Goal: Transaction & Acquisition: Purchase product/service

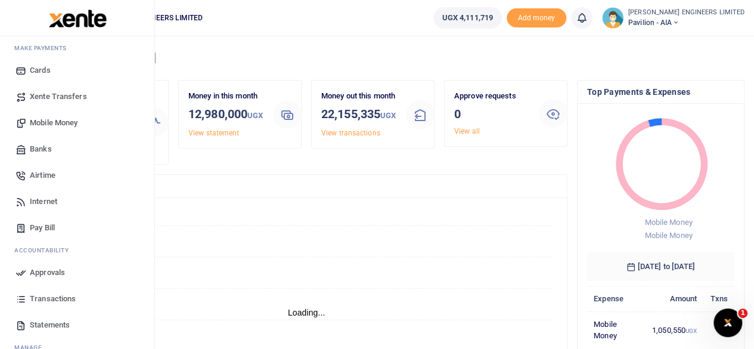
click at [54, 123] on span "Mobile Money" at bounding box center [54, 123] width 48 height 12
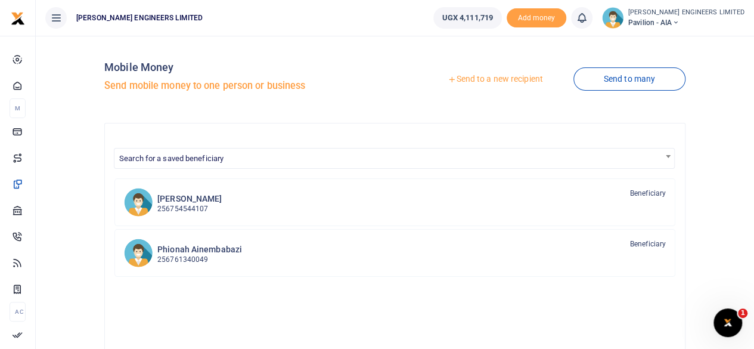
click at [481, 78] on link "Send to a new recipient" at bounding box center [495, 79] width 156 height 21
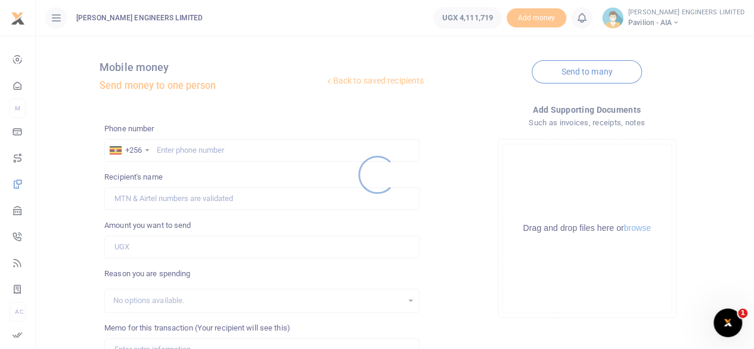
click at [193, 152] on div at bounding box center [377, 174] width 754 height 349
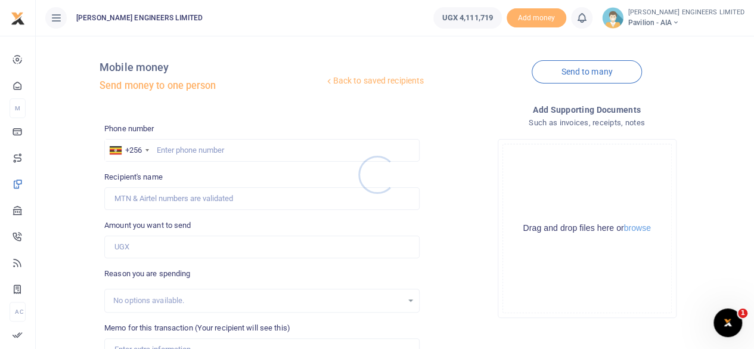
click at [203, 145] on div at bounding box center [377, 174] width 754 height 349
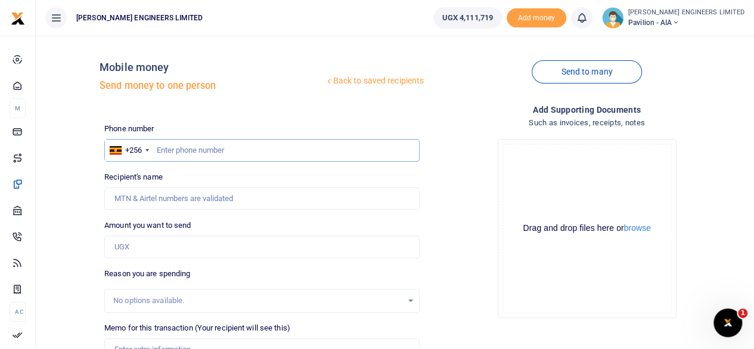
click at [205, 154] on input "text" at bounding box center [261, 150] width 315 height 23
type input "752416005"
click at [148, 247] on input "Amount you want to send" at bounding box center [261, 246] width 315 height 23
type input "Ephrance Namatungo Kulabako"
click at [298, 170] on div "Phone number +256 Uganda +256 752416005 Phone is required. Recipient's name Fou…" at bounding box center [262, 305] width 325 height 365
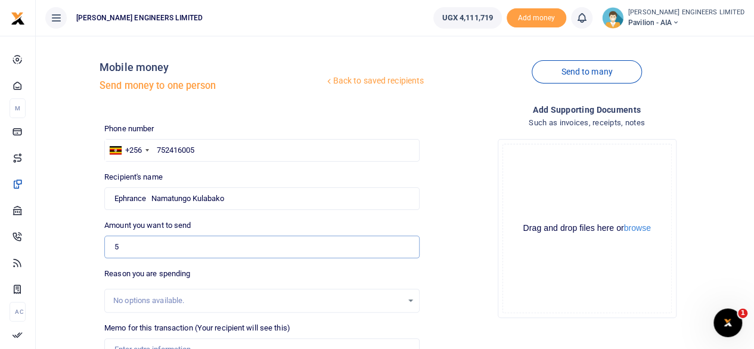
drag, startPoint x: 126, startPoint y: 249, endPoint x: 167, endPoint y: 255, distance: 41.5
click at [126, 249] on input "5" at bounding box center [261, 246] width 315 height 23
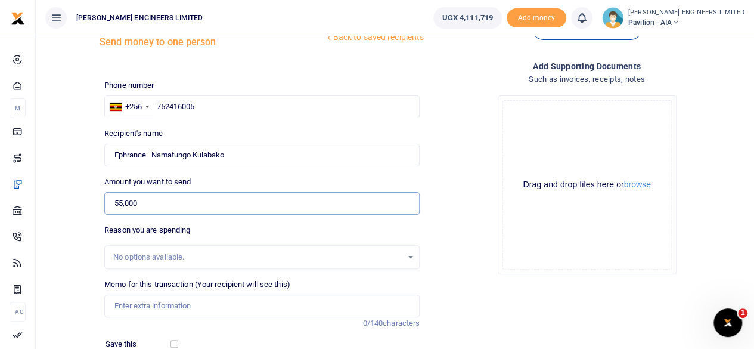
scroll to position [60, 0]
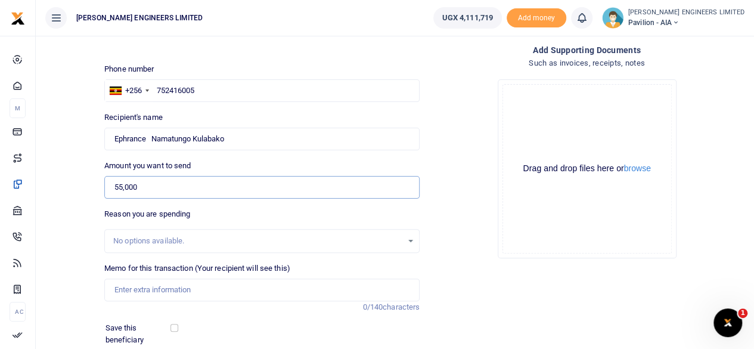
type input "55,000"
click at [135, 287] on input "Memo for this transaction (Your recipient will see this)" at bounding box center [261, 289] width 315 height 23
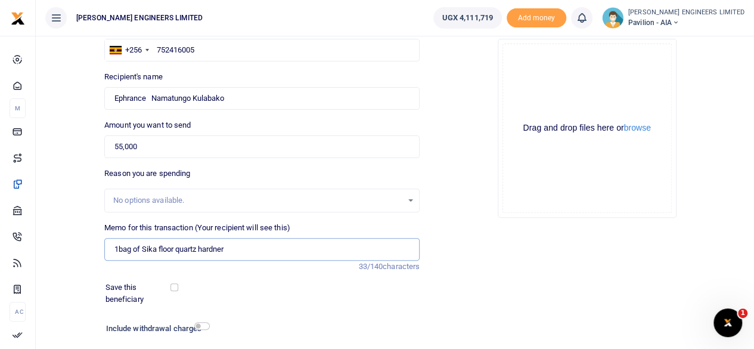
scroll to position [119, 0]
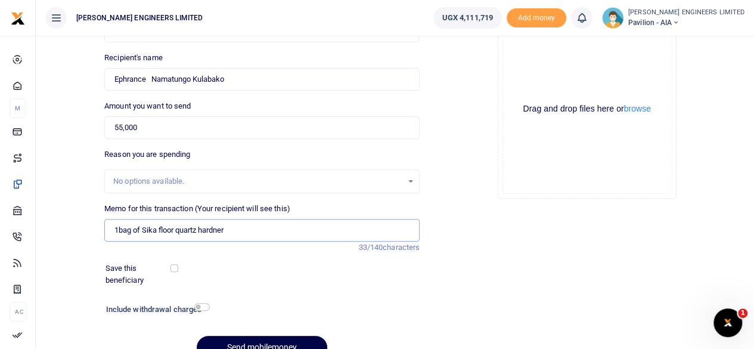
type input "1bag of Sika floor quartz hardner"
click at [202, 308] on input "checkbox" at bounding box center [201, 307] width 15 height 8
checkbox input "true"
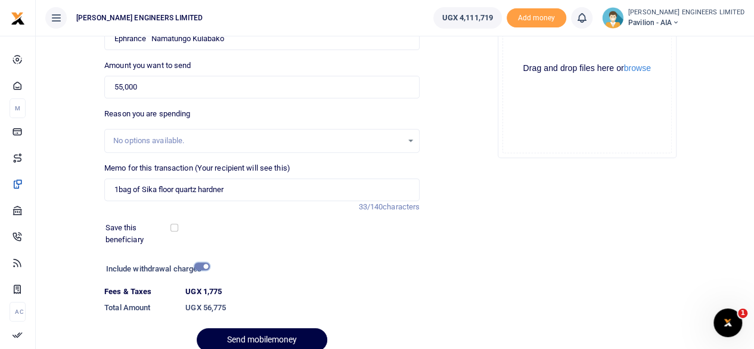
scroll to position [179, 0]
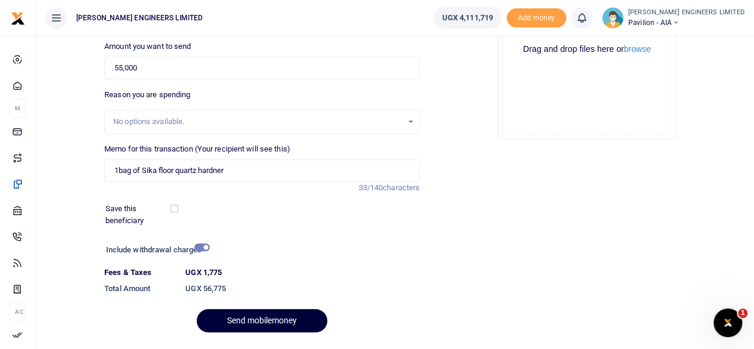
click at [282, 321] on button "Send mobilemoney" at bounding box center [262, 320] width 131 height 23
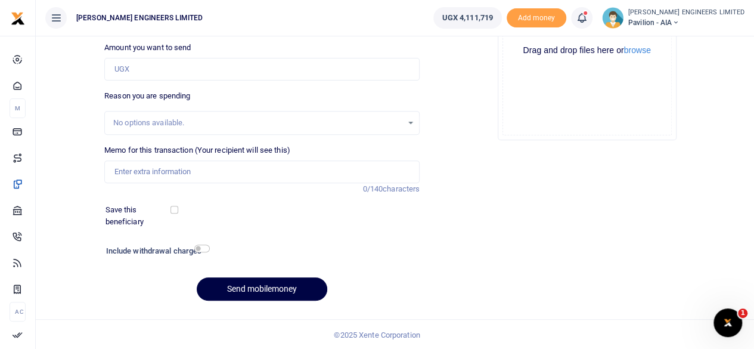
click at [588, 21] on icon at bounding box center [582, 17] width 12 height 13
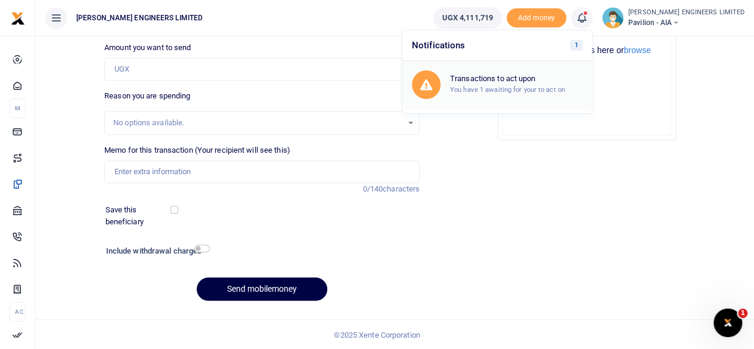
click at [540, 85] on small "You have 1 awaiting for your to act on" at bounding box center [507, 89] width 115 height 8
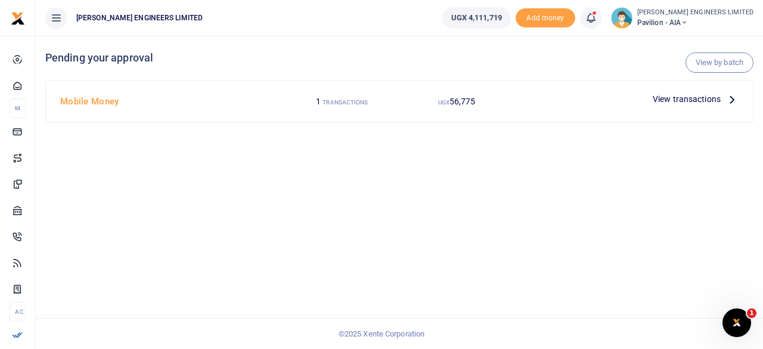
click at [669, 100] on span "View transactions" at bounding box center [687, 98] width 68 height 13
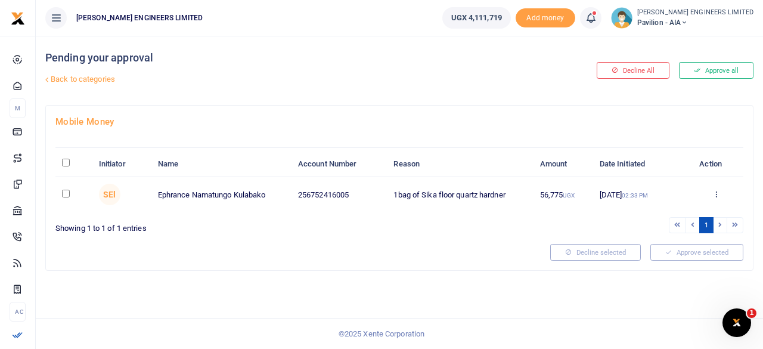
click at [66, 194] on input "checkbox" at bounding box center [66, 194] width 8 height 8
checkbox input "true"
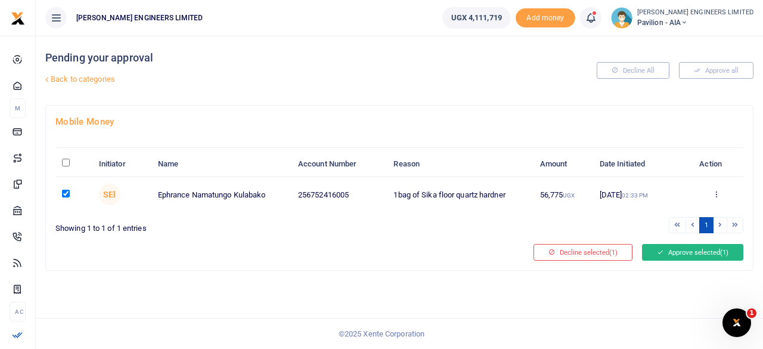
click at [681, 250] on button "Approve selected (1)" at bounding box center [692, 252] width 101 height 17
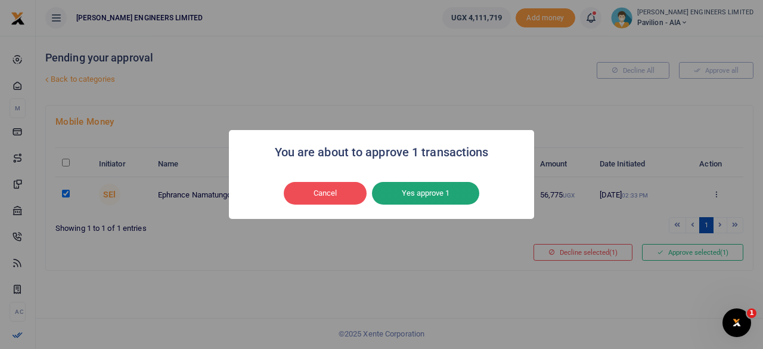
click at [447, 195] on button "Yes approve 1" at bounding box center [425, 193] width 107 height 23
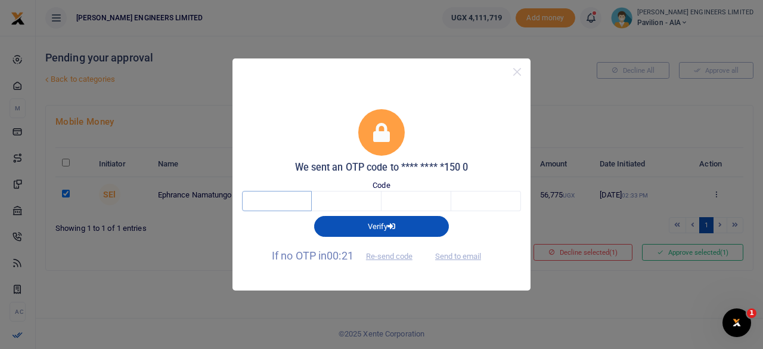
click at [279, 204] on input "text" at bounding box center [277, 201] width 70 height 20
type input "6"
type input "3"
type input "8"
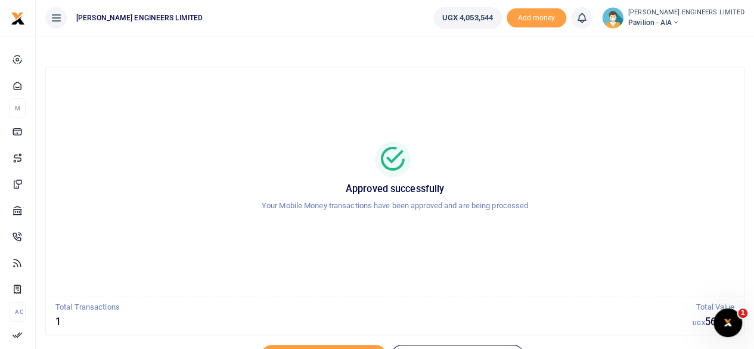
click at [679, 22] on icon at bounding box center [675, 22] width 7 height 8
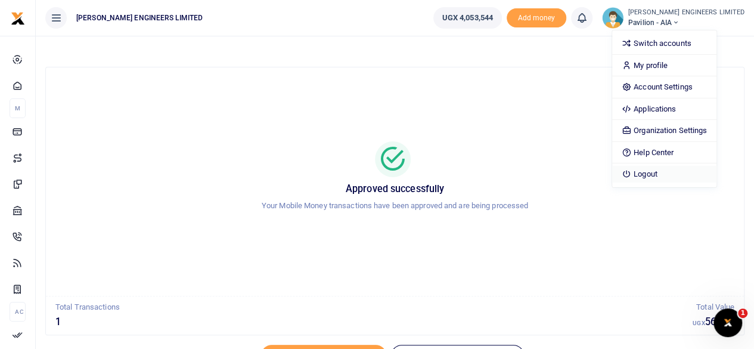
click at [679, 172] on link "Logout" at bounding box center [664, 174] width 104 height 17
